Goal: Task Accomplishment & Management: Manage account settings

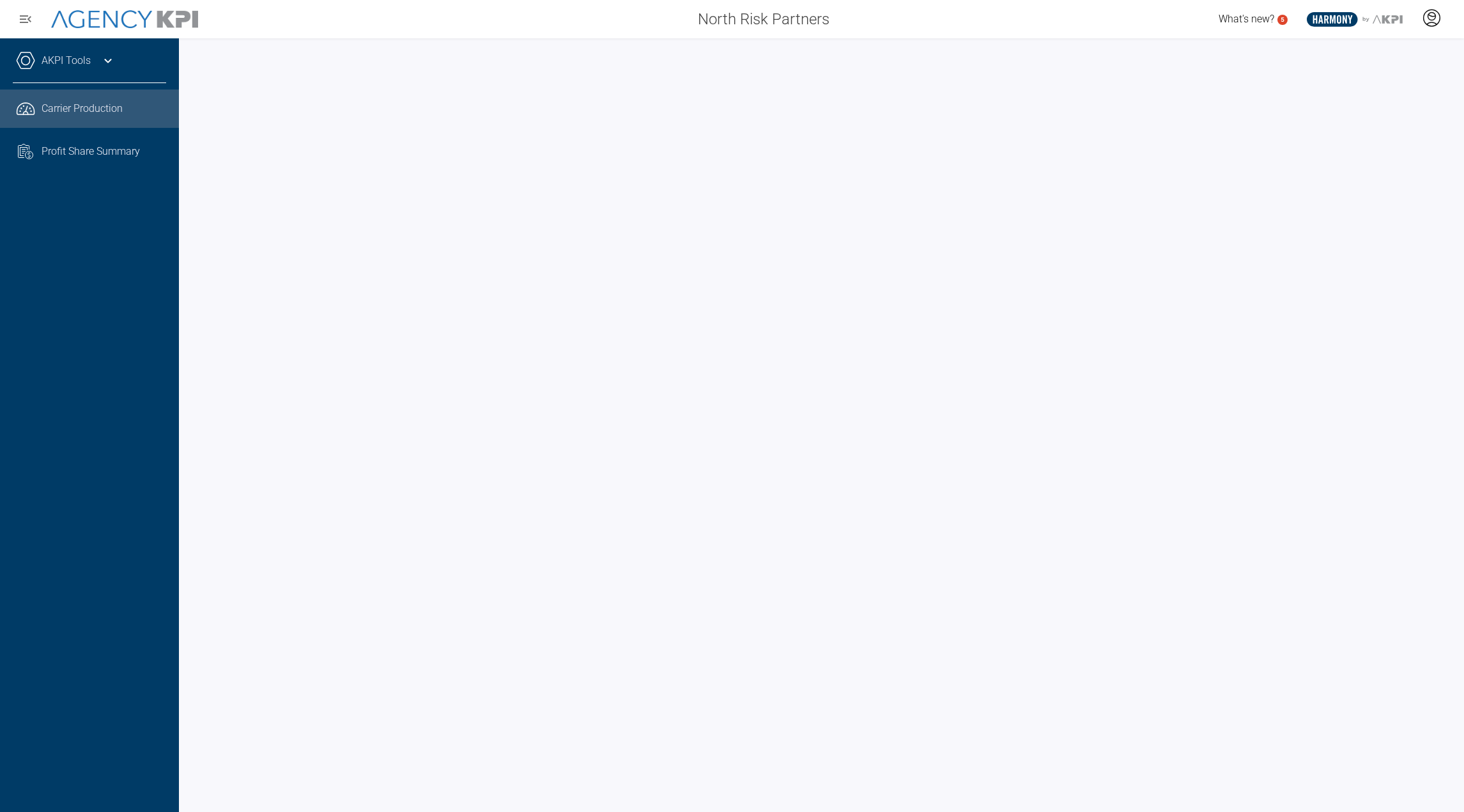
click at [1433, 23] on icon at bounding box center [1432, 18] width 19 height 19
click at [1387, 90] on li "Log Out" at bounding box center [1381, 89] width 137 height 27
